Goal: Information Seeking & Learning: Learn about a topic

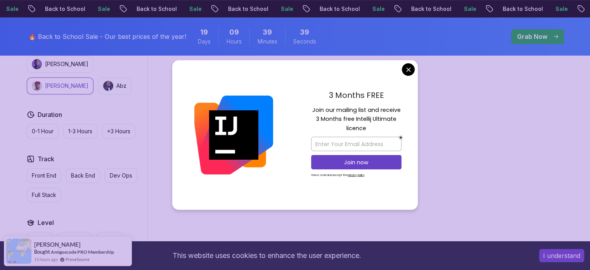
scroll to position [388, 0]
click at [346, 140] on input "email" at bounding box center [356, 144] width 90 height 14
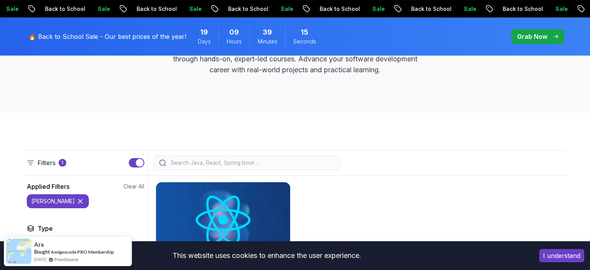
scroll to position [116, 0]
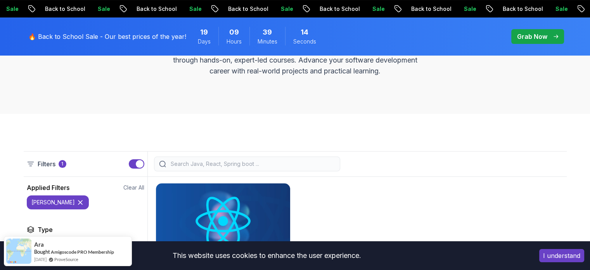
click at [139, 164] on div "button" at bounding box center [140, 164] width 8 height 8
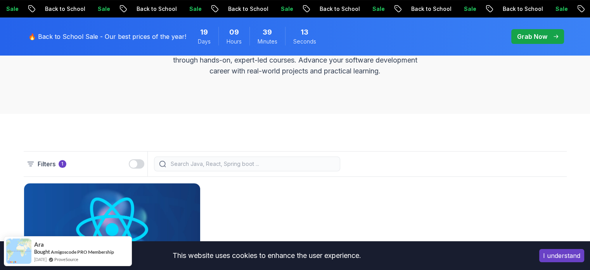
click at [140, 161] on button "button" at bounding box center [137, 163] width 16 height 9
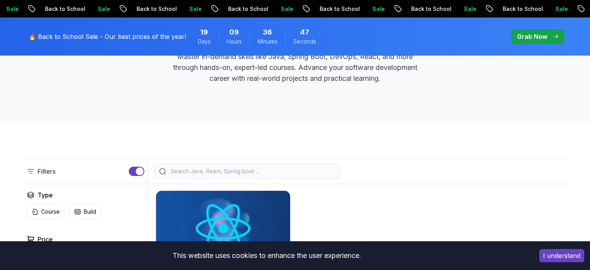
scroll to position [155, 0]
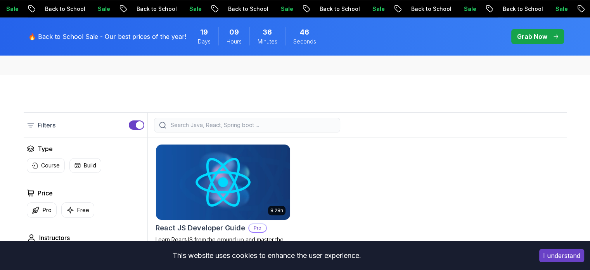
click at [211, 120] on div at bounding box center [247, 125] width 186 height 15
click at [211, 121] on input "search" at bounding box center [252, 125] width 166 height 8
click at [212, 126] on input "search" at bounding box center [252, 125] width 166 height 8
click at [214, 124] on input "search" at bounding box center [252, 125] width 166 height 8
drag, startPoint x: 212, startPoint y: 97, endPoint x: 198, endPoint y: 113, distance: 21.5
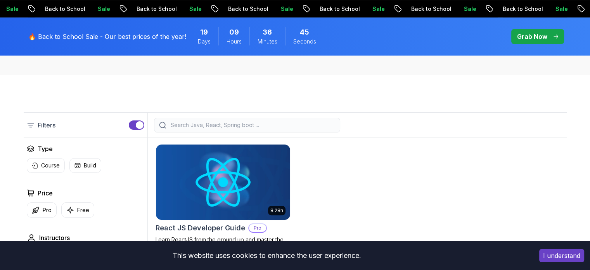
click at [211, 96] on div "Filters Filters Type Course Build Price Pro Free Instructors Nelson Djalo Richa…" at bounding box center [295, 275] width 590 height 400
click at [191, 126] on input "search" at bounding box center [252, 125] width 166 height 8
click at [142, 125] on div "button" at bounding box center [140, 125] width 8 height 8
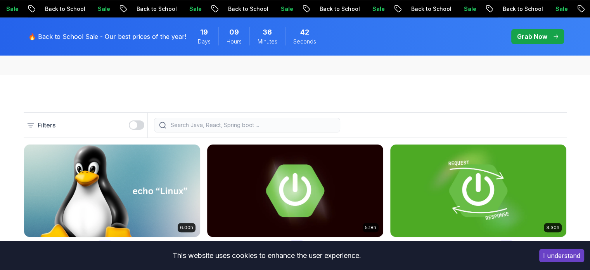
click at [191, 120] on div at bounding box center [247, 125] width 186 height 15
click at [188, 124] on input "search" at bounding box center [252, 125] width 166 height 8
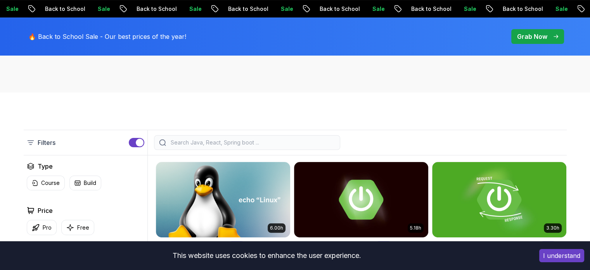
scroll to position [138, 0]
click at [277, 62] on div "All Courses Learn Java, Spring Boot, DevOps & More with Amigoscode Premium Cour…" at bounding box center [295, 19] width 590 height 147
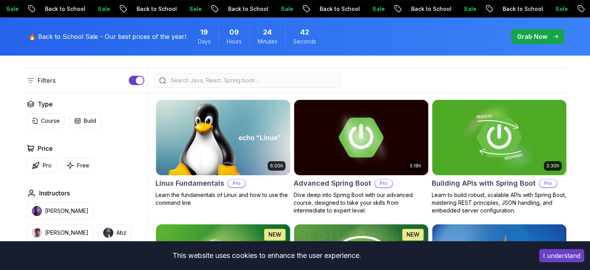
scroll to position [99, 0]
